Goal: Find specific page/section: Find specific page/section

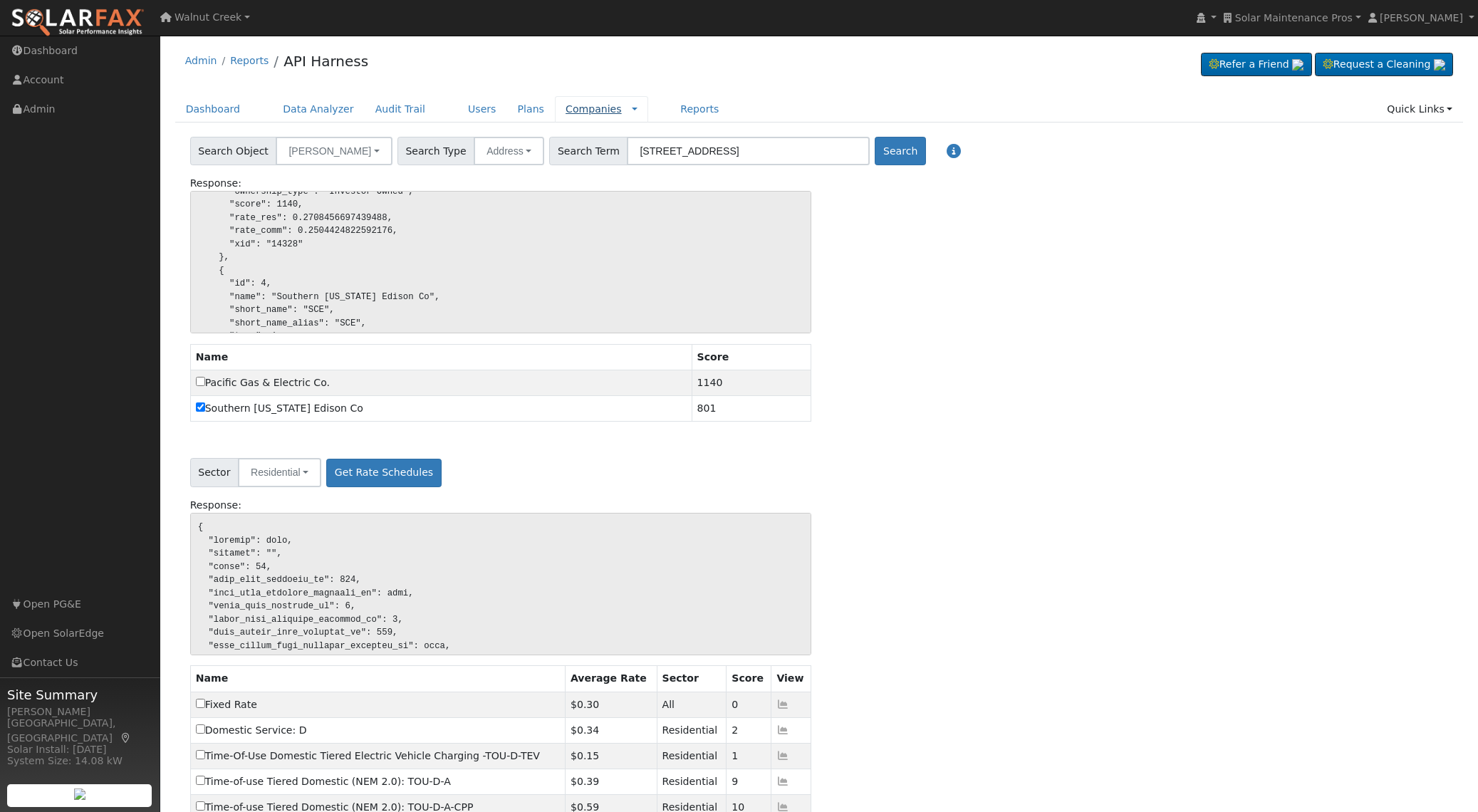
click at [566, 106] on link "Companies" at bounding box center [594, 109] width 56 height 12
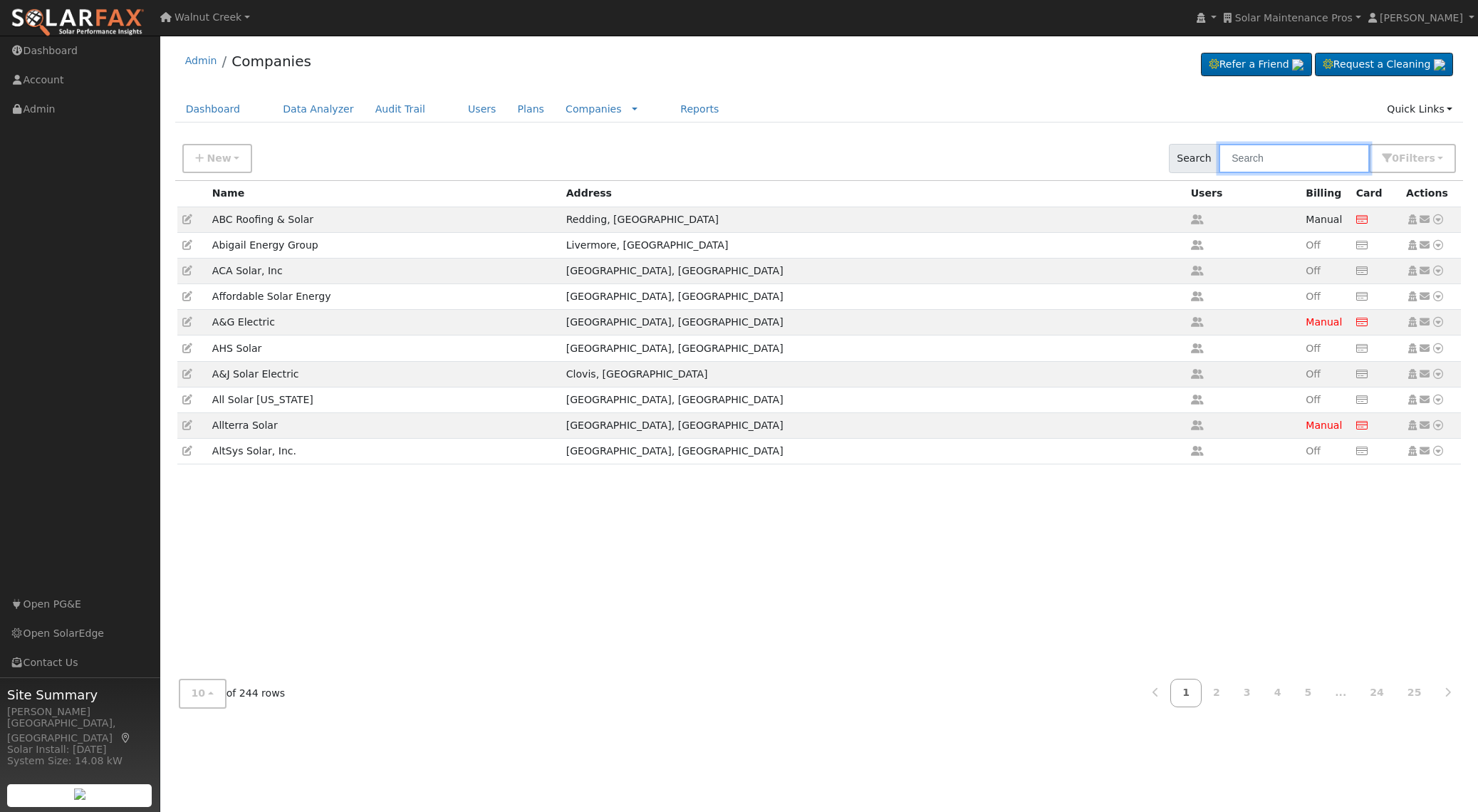
click at [1291, 160] on input "text" at bounding box center [1295, 158] width 151 height 29
type input "p"
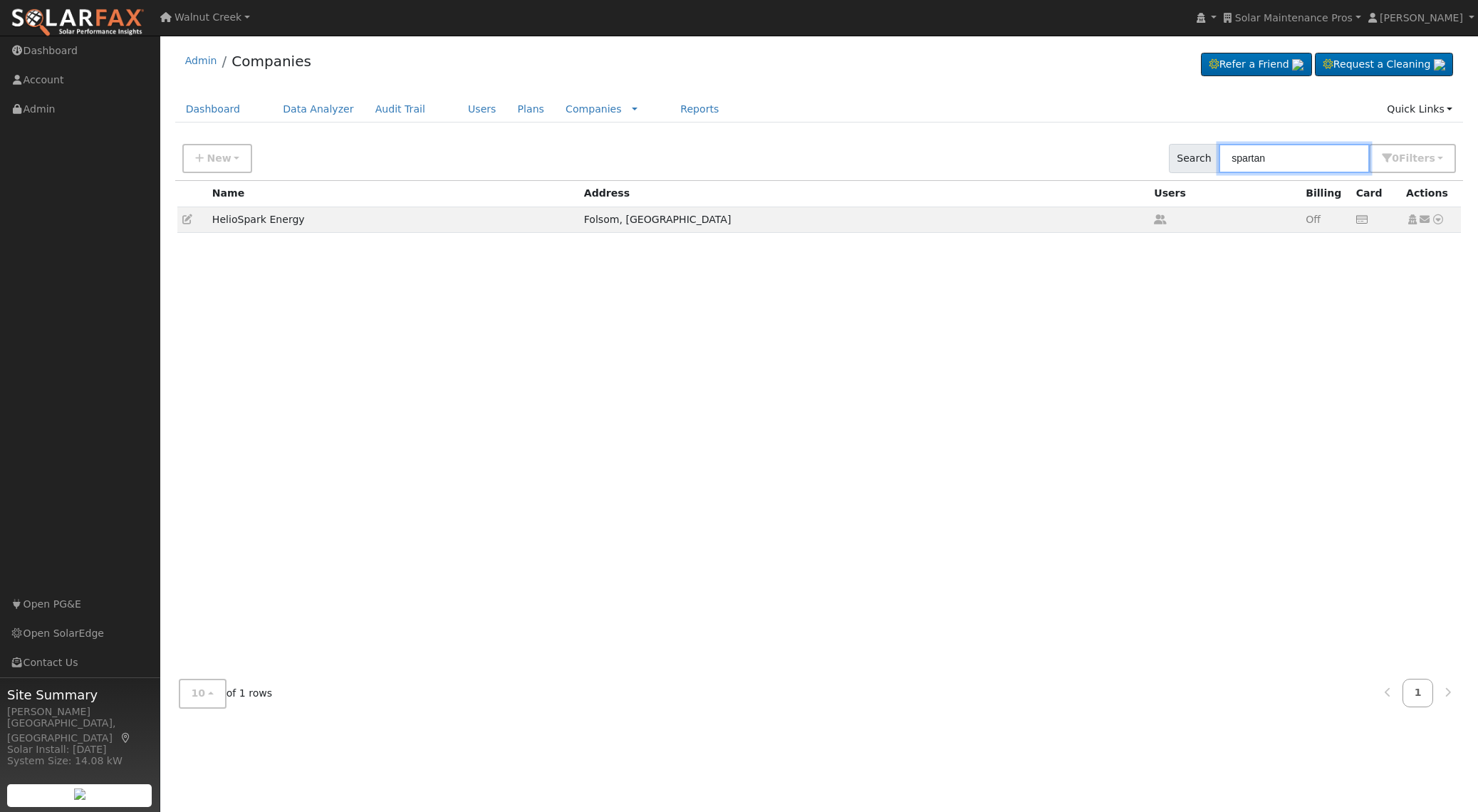
type input "spartan"
